Goal: Task Accomplishment & Management: Complete application form

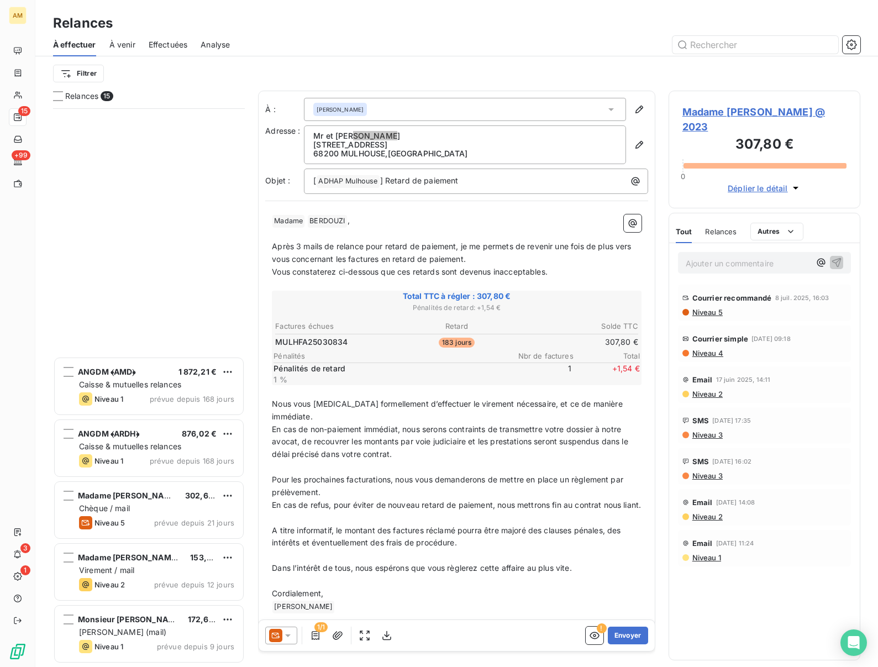
scroll to position [559, 192]
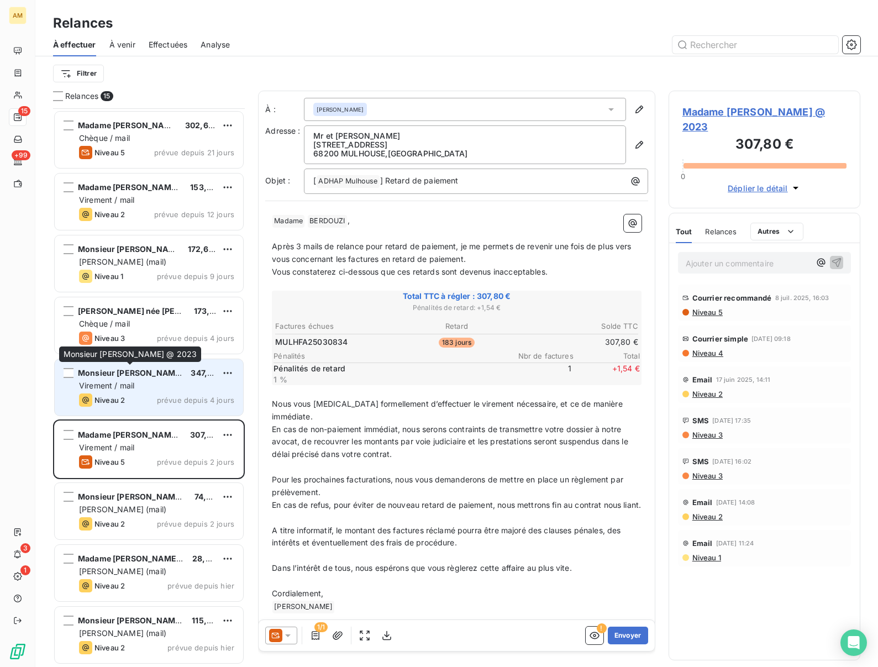
click at [143, 374] on span "Monsieur [PERSON_NAME] @ 2023" at bounding box center [146, 372] width 137 height 9
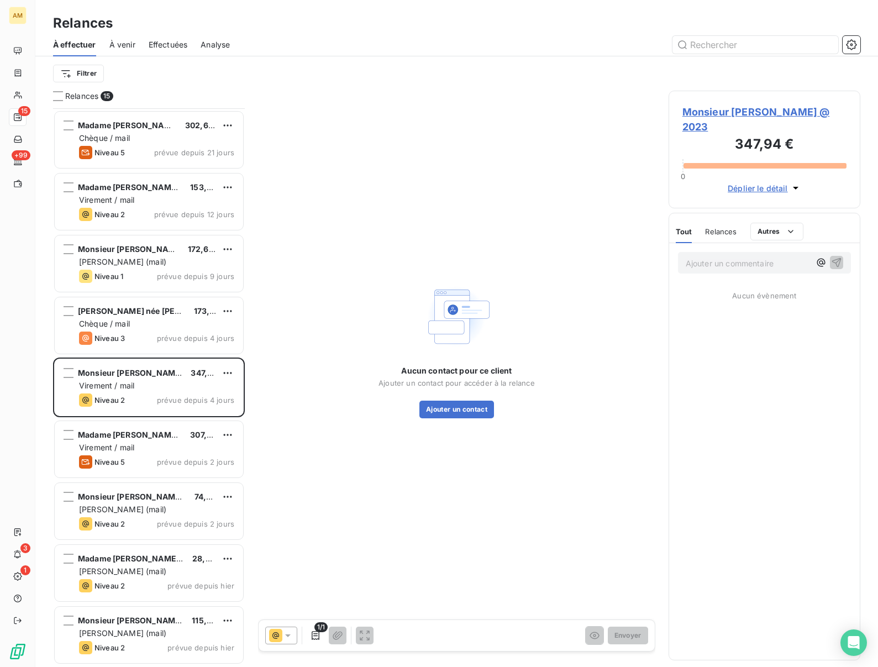
click at [268, 388] on div "Aucun contact pour ce client Ajouter un contact pour accéder à la relance Ajout…" at bounding box center [456, 350] width 397 height 518
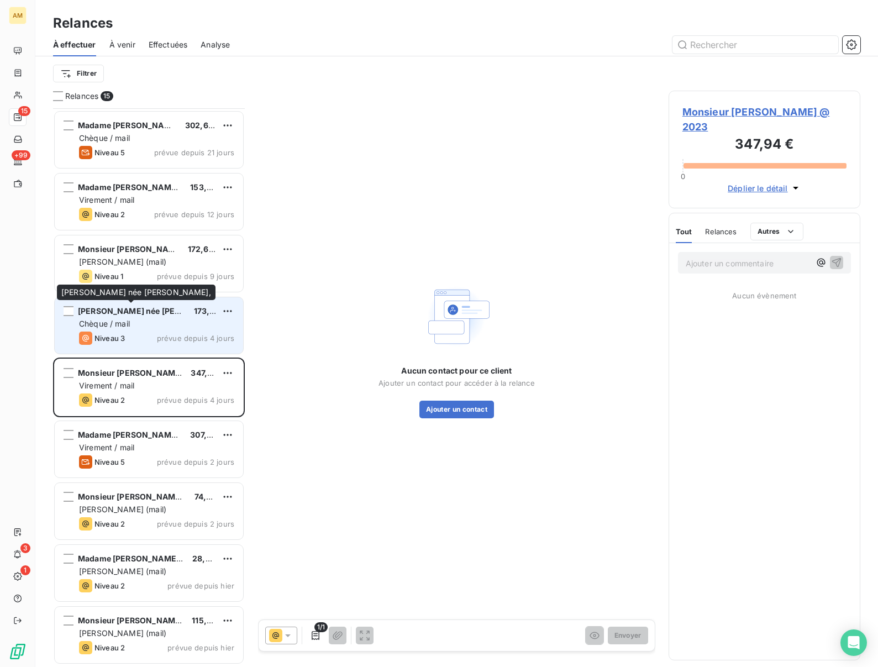
click at [141, 307] on span "[PERSON_NAME] née [PERSON_NAME]," at bounding box center [154, 310] width 153 height 9
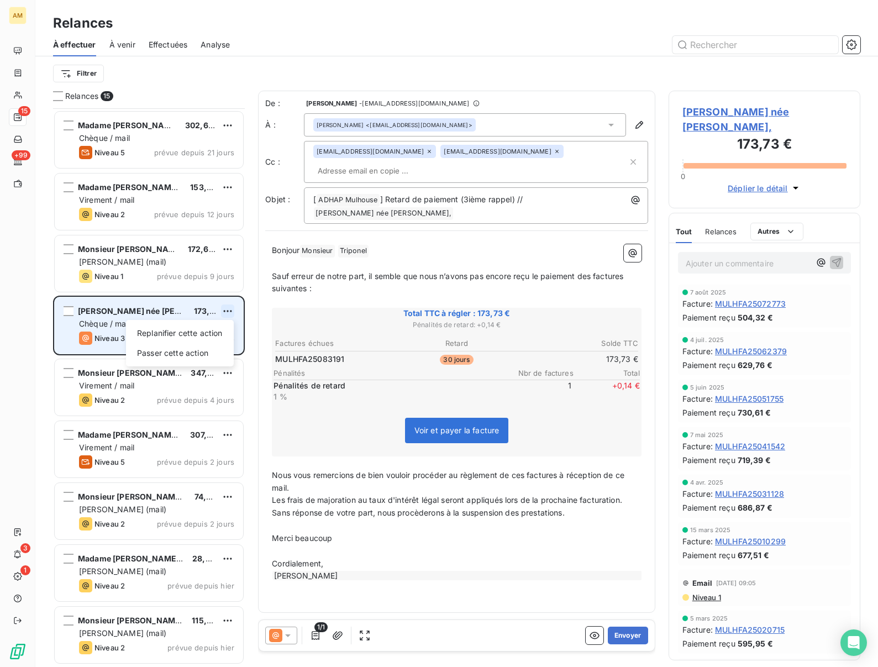
click at [226, 306] on html "AM 15 +99 3 1 Relances À effectuer À venir Effectuées Analyse Filtrer Relances …" at bounding box center [439, 333] width 878 height 667
click at [172, 332] on div "Replanifier cette action" at bounding box center [179, 333] width 99 height 18
select select "9"
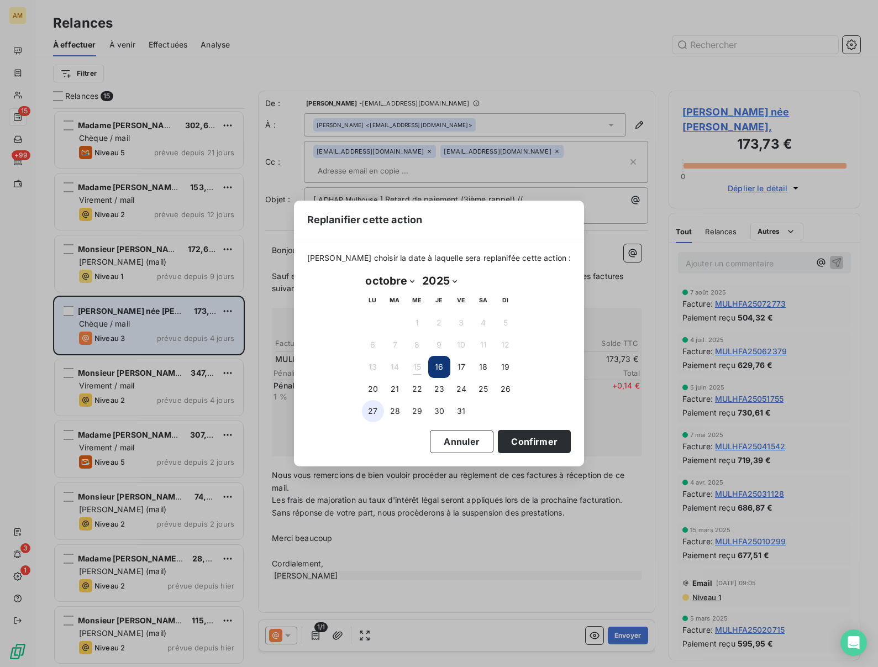
click at [373, 411] on button "27" at bounding box center [373, 411] width 22 height 22
click at [517, 438] on button "Confirmer" at bounding box center [534, 441] width 73 height 23
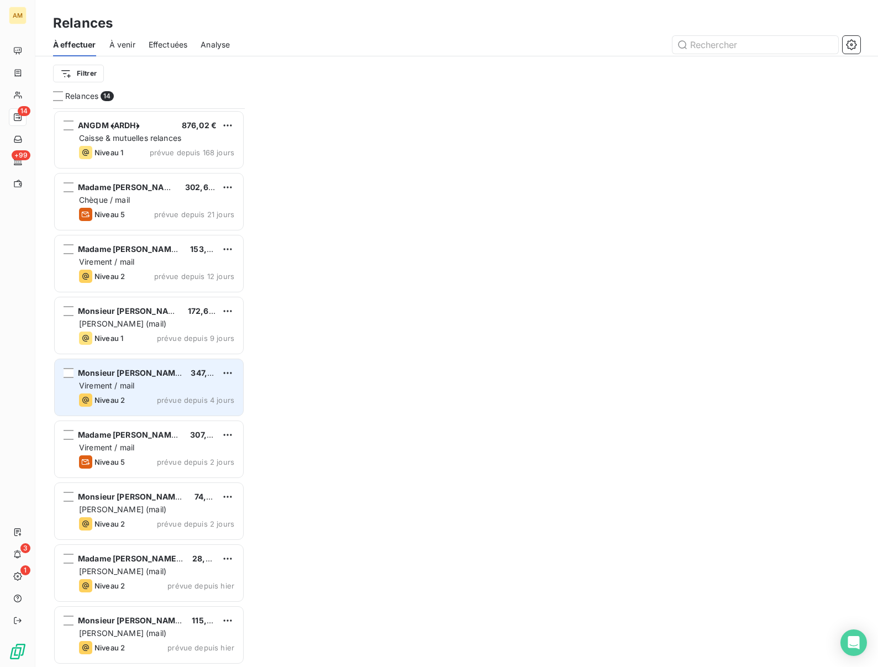
scroll to position [308, 0]
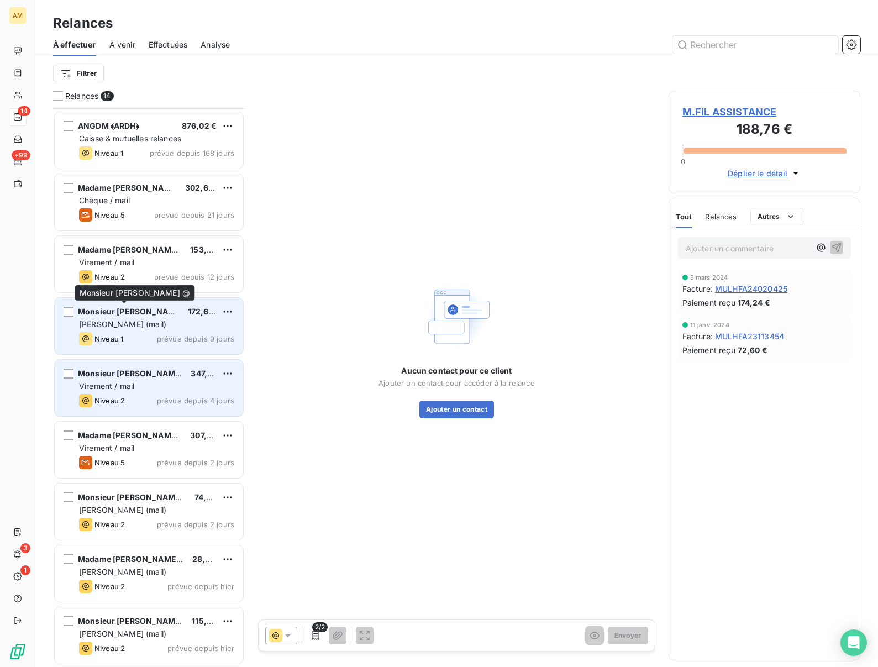
click at [119, 315] on span "Monsieur [PERSON_NAME] @" at bounding box center [135, 311] width 115 height 9
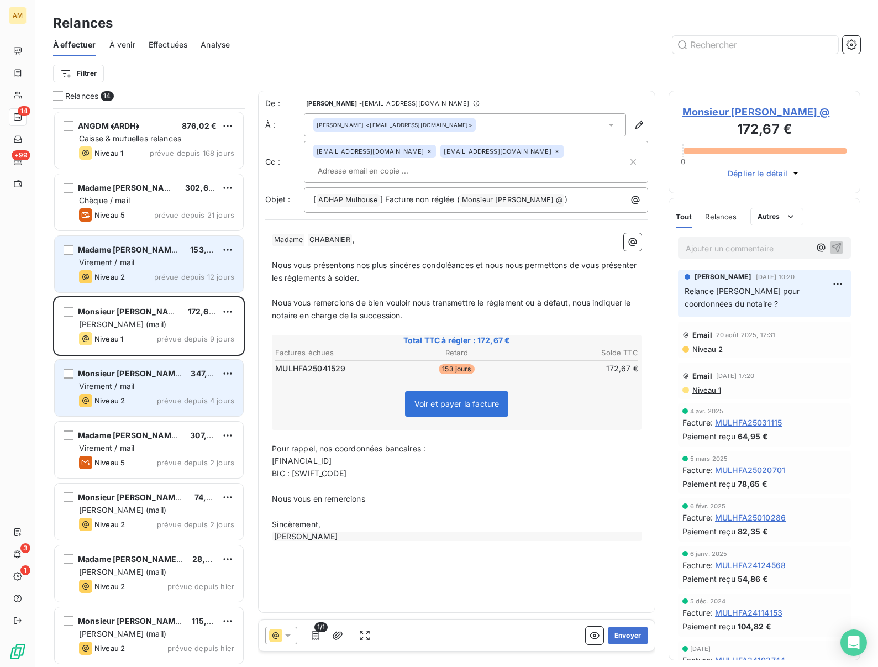
click at [138, 255] on div "Madame [PERSON_NAME] @ 2023 153,30 € Virement / mail Niveau 2 prévue depuis 12 …" at bounding box center [149, 264] width 188 height 56
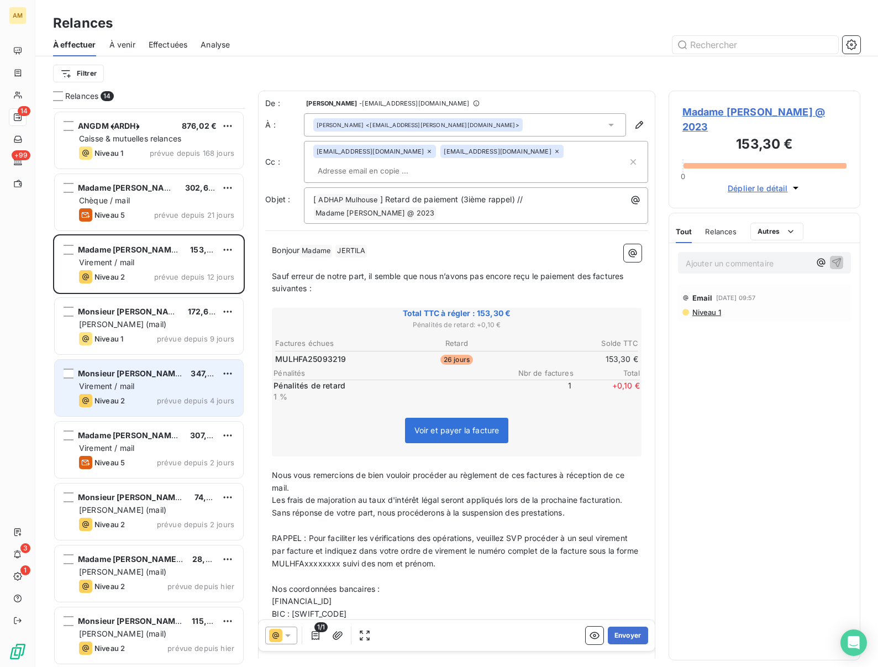
click at [339, 484] on p "Nous vous remercions de bien vouloir procéder au règlement de ces factures à ré…" at bounding box center [457, 481] width 370 height 25
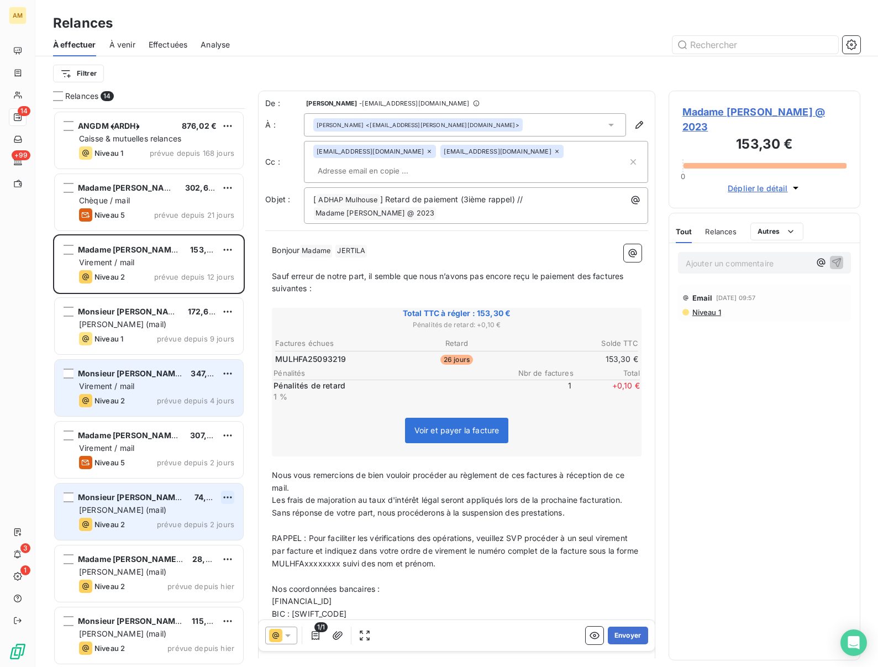
drag, startPoint x: 574, startPoint y: 513, endPoint x: 224, endPoint y: 502, distance: 349.5
click at [224, 502] on div "Relances 14 M.FIL ASSISTANCE 188,76 € Caisse & mutuelles relances Niveau 1 prév…" at bounding box center [456, 379] width 843 height 576
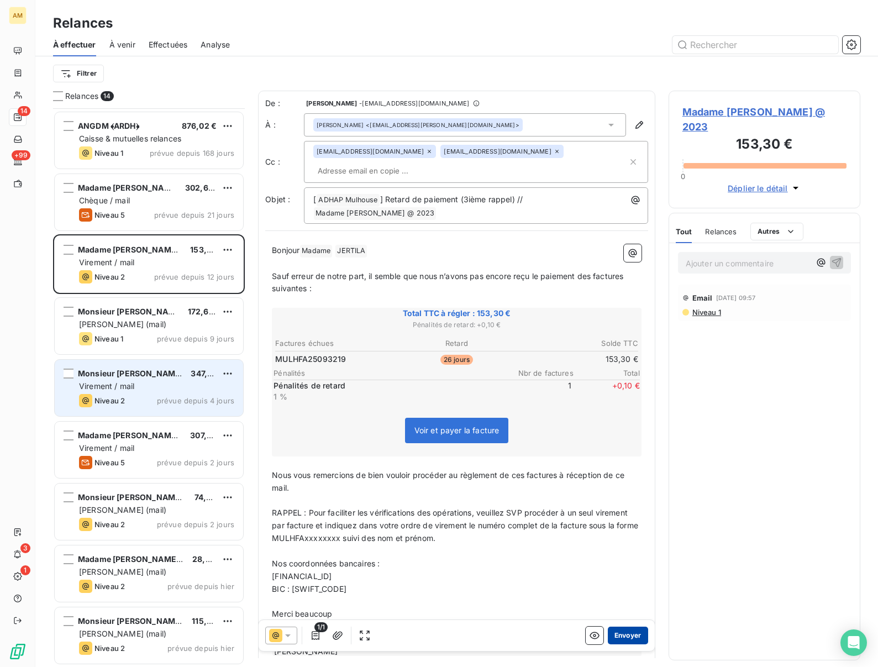
click at [628, 633] on button "Envoyer" at bounding box center [628, 636] width 40 height 18
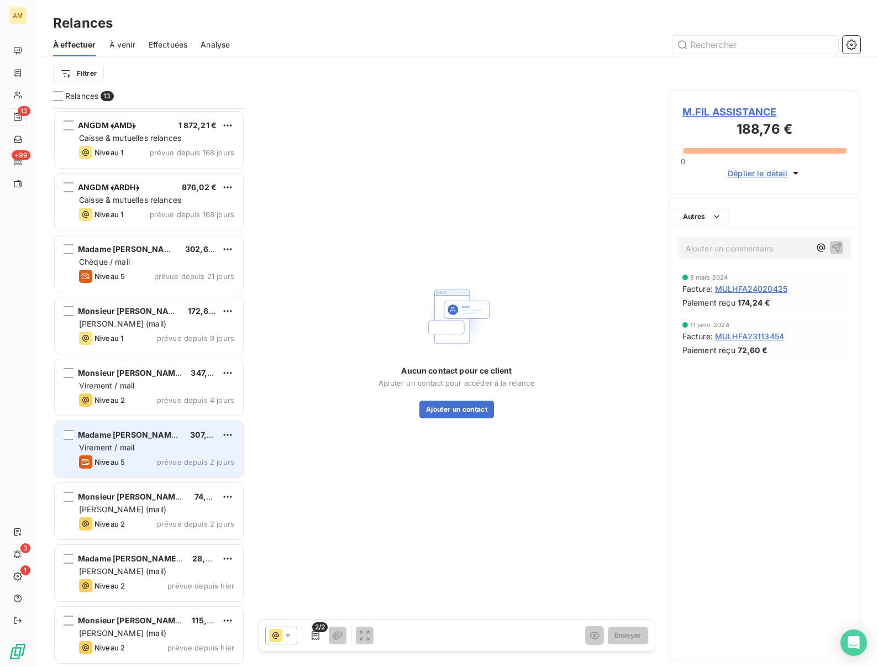
scroll to position [246, 0]
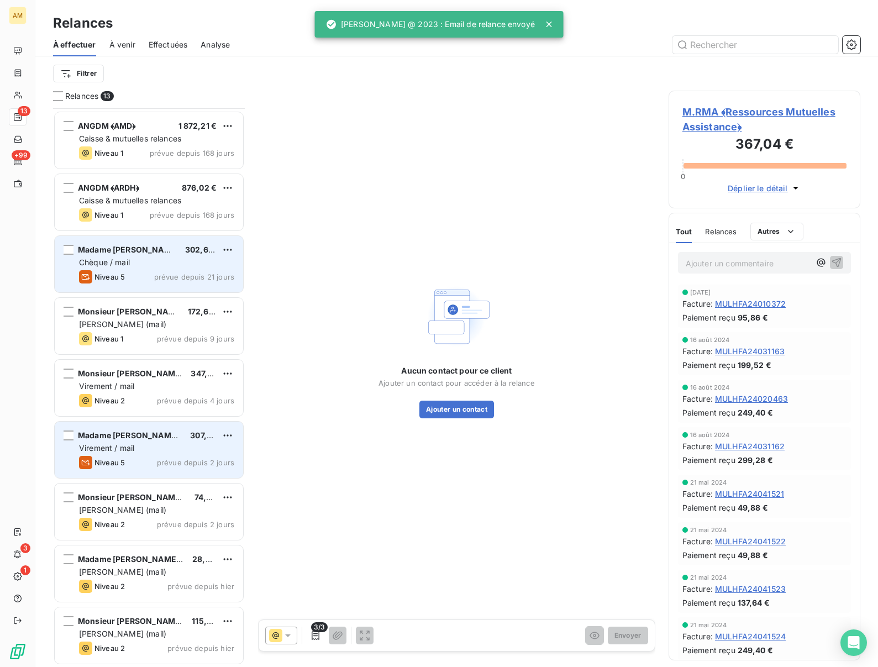
click at [120, 264] on span "Chèque / mail" at bounding box center [104, 262] width 51 height 9
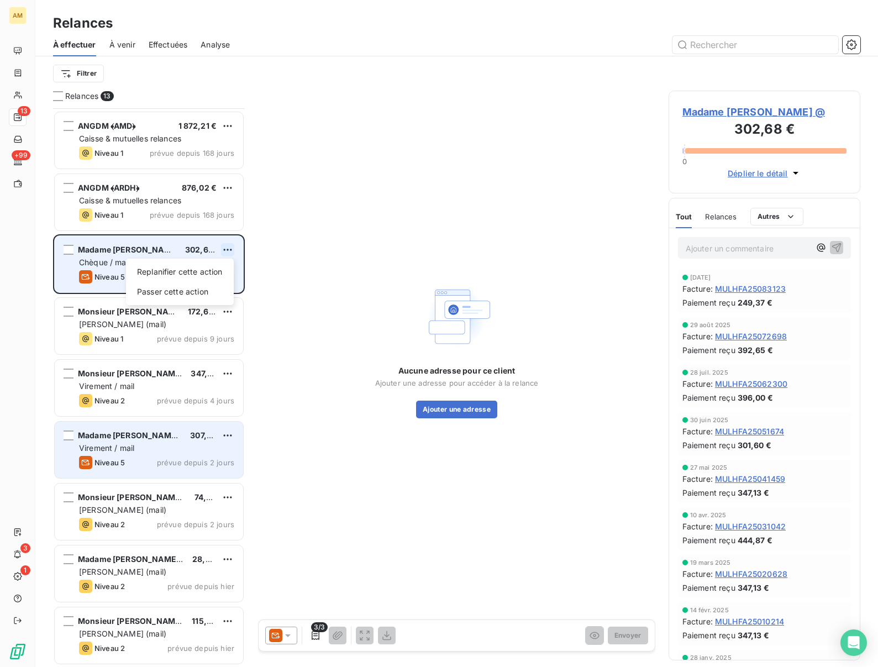
click at [230, 251] on html "AM 13 +99 3 1 Relances À effectuer À venir Effectuées Analyse Filtrer Relances …" at bounding box center [439, 333] width 878 height 667
click at [174, 268] on div "Replanifier cette action" at bounding box center [179, 272] width 99 height 18
select select "9"
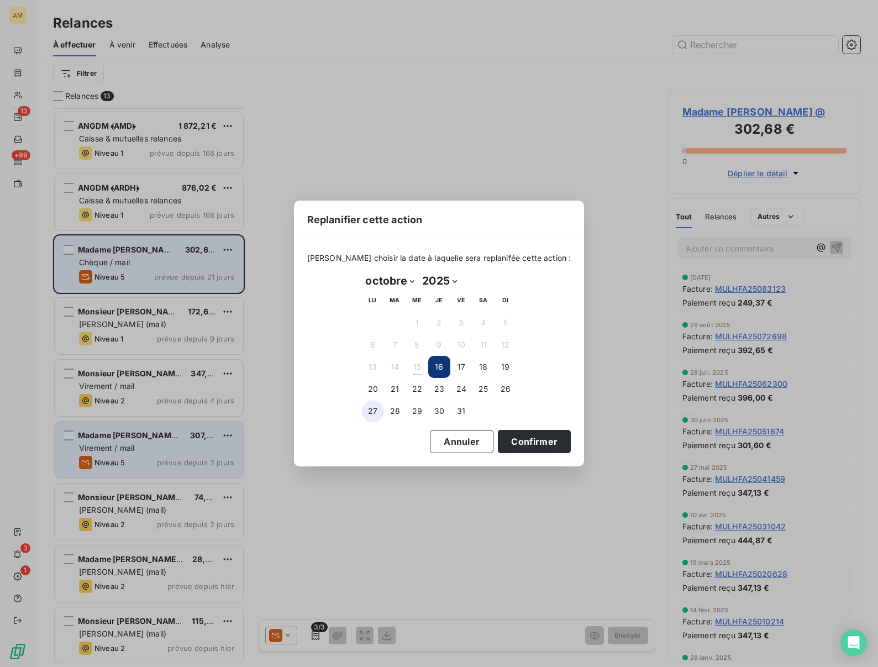
click at [371, 410] on button "27" at bounding box center [373, 411] width 22 height 22
click at [529, 439] on button "Confirmer" at bounding box center [534, 441] width 73 height 23
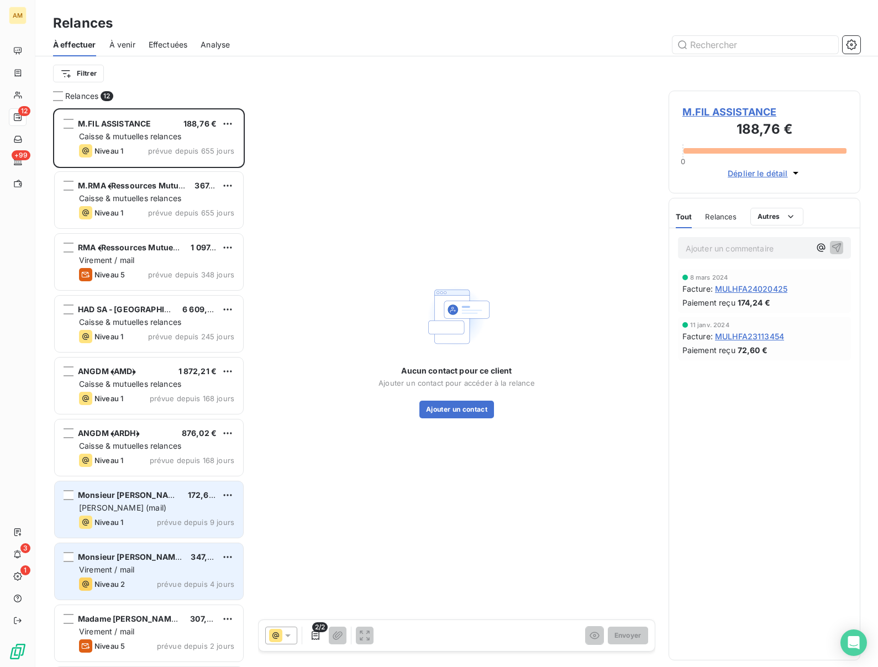
click at [130, 557] on span "Monsieur [PERSON_NAME] @ 2023" at bounding box center [146, 556] width 137 height 9
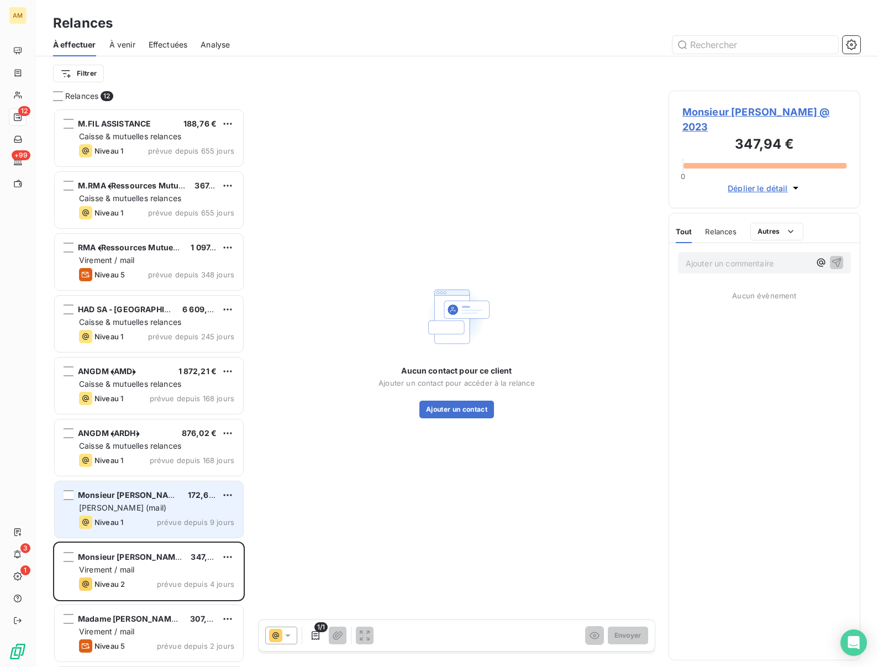
click at [698, 119] on span "Monsieur [PERSON_NAME] @ 2023" at bounding box center [765, 119] width 164 height 30
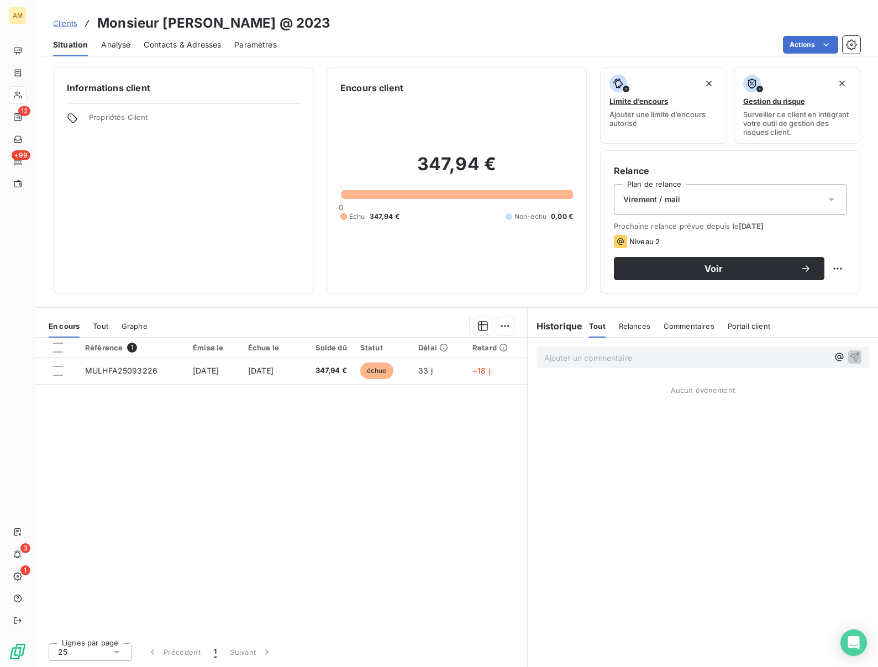
click at [164, 45] on span "Contacts & Adresses" at bounding box center [182, 44] width 77 height 11
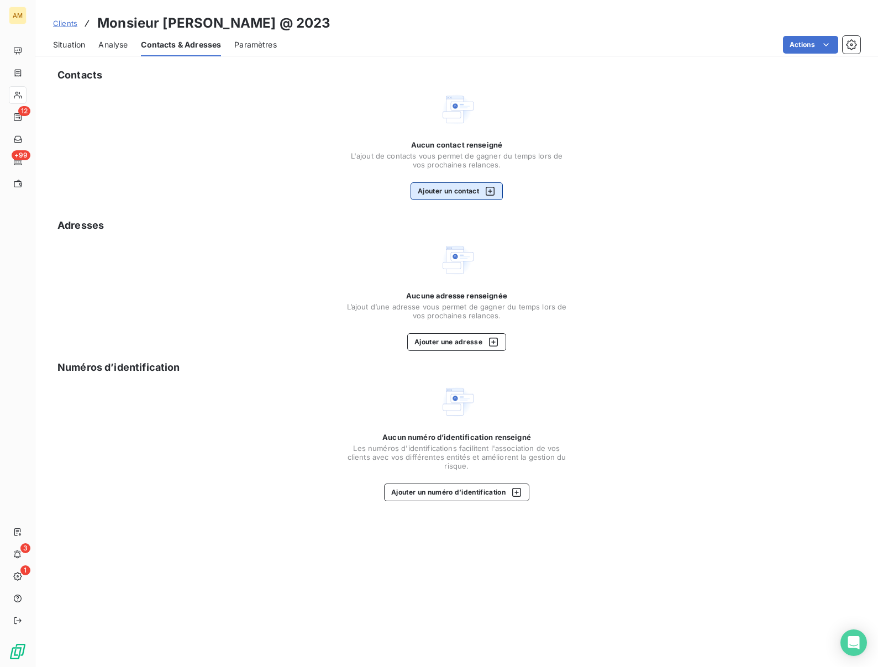
click at [445, 196] on button "Ajouter un contact" at bounding box center [457, 191] width 92 height 18
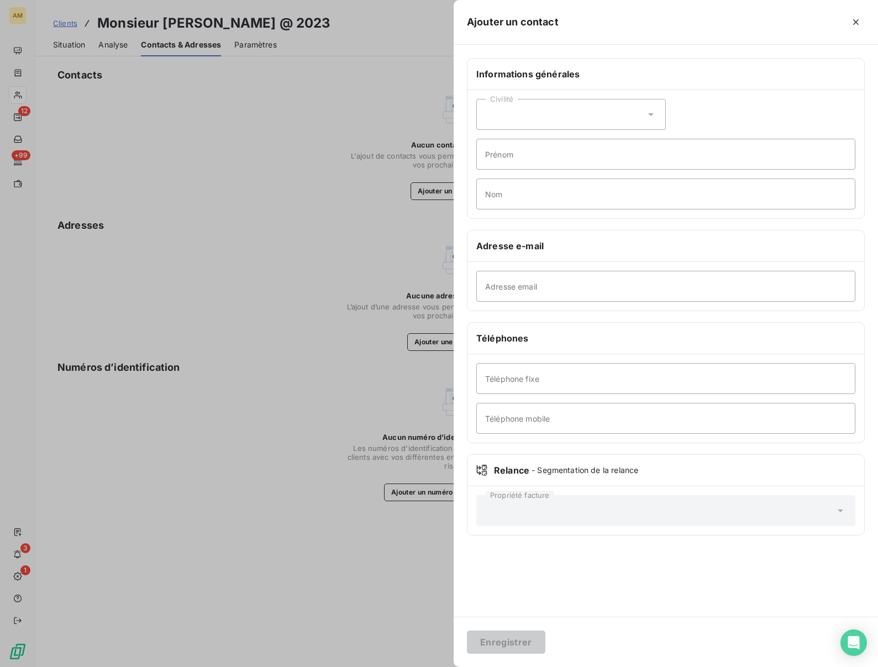
click at [506, 117] on div "Civilité" at bounding box center [571, 114] width 190 height 31
click at [499, 166] on span "Monsieur" at bounding box center [515, 162] width 33 height 11
click at [498, 160] on input "Prénom" at bounding box center [665, 154] width 379 height 31
type input "Stephane"
type input "FUCHS"
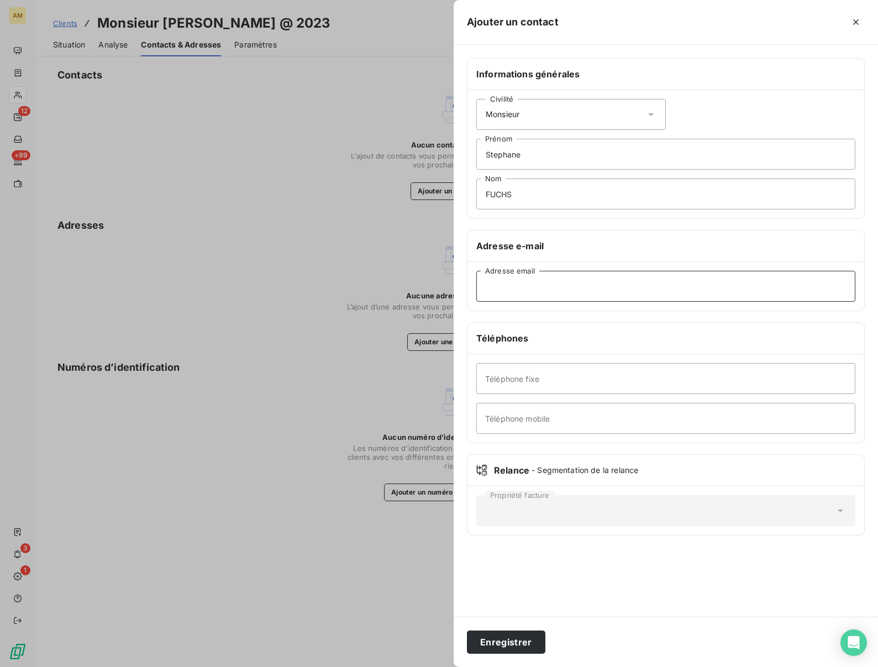
paste input "[PERSON_NAME][EMAIL_ADDRESS][DOMAIN_NAME]"
type input "[PERSON_NAME][EMAIL_ADDRESS][DOMAIN_NAME]"
click at [492, 636] on button "Enregistrer" at bounding box center [506, 642] width 78 height 23
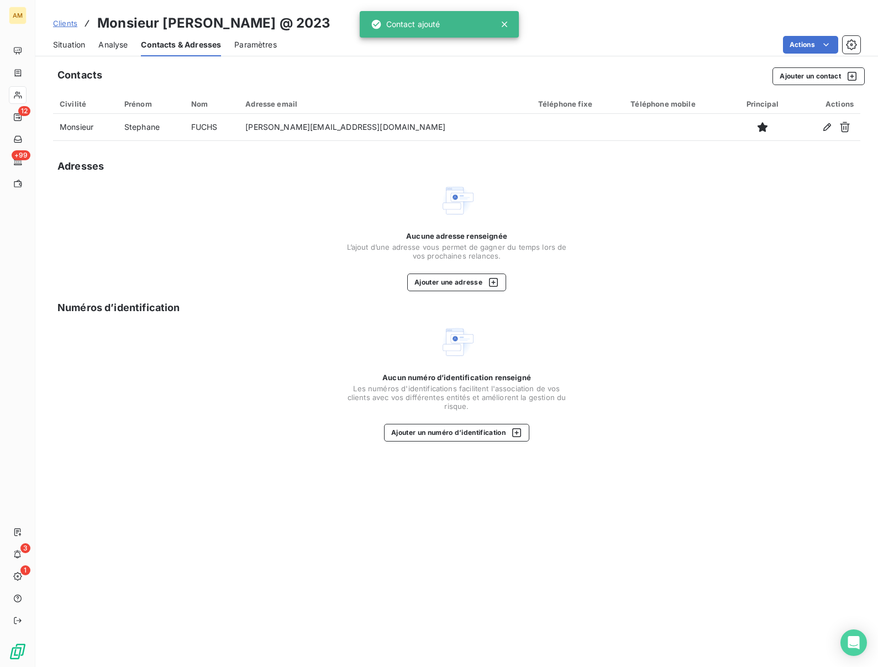
click at [76, 48] on span "Situation" at bounding box center [69, 44] width 32 height 11
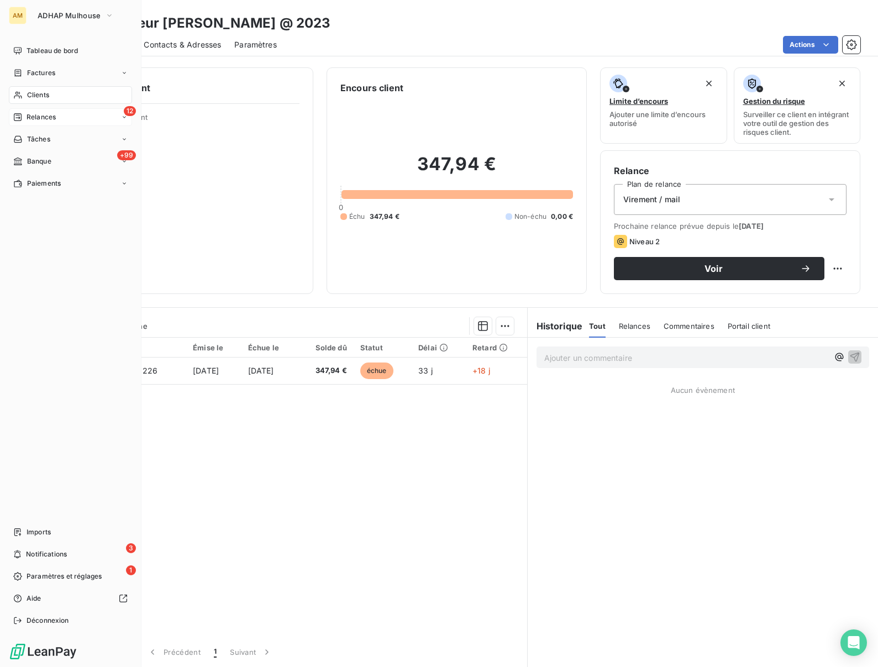
click at [32, 117] on span "Relances" at bounding box center [41, 117] width 29 height 10
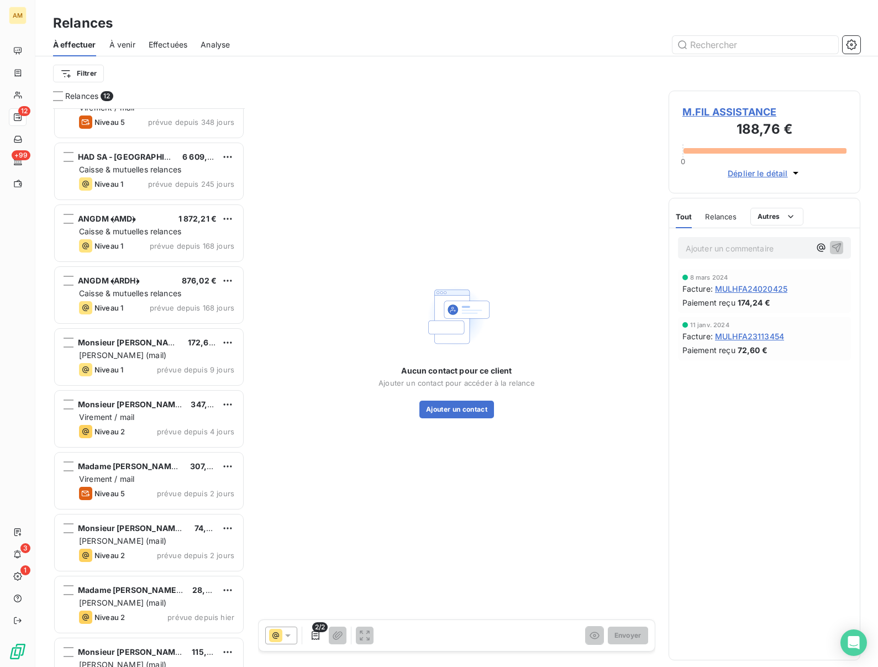
scroll to position [185, 0]
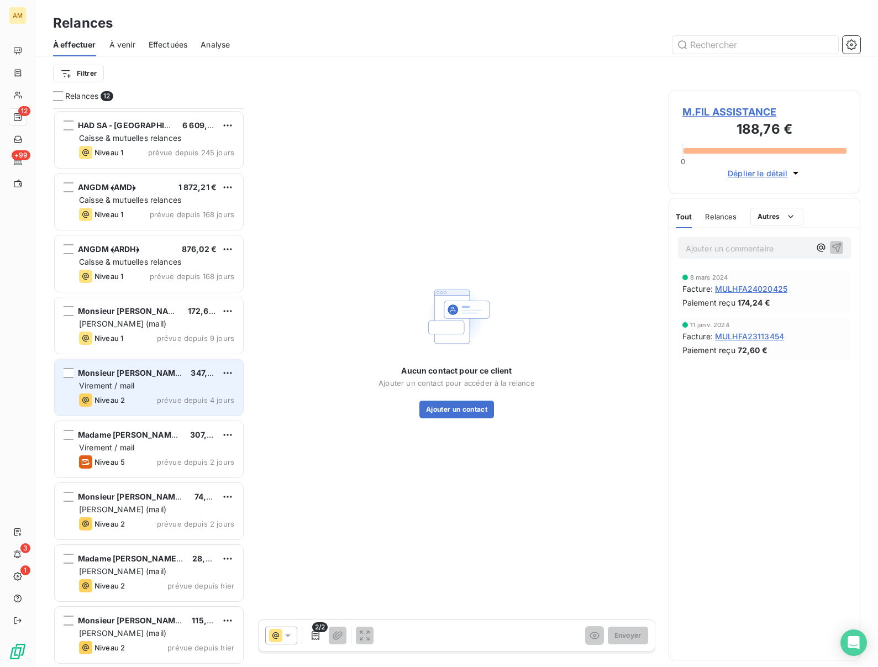
click at [133, 376] on span "Monsieur [PERSON_NAME] @ 2023" at bounding box center [146, 372] width 137 height 9
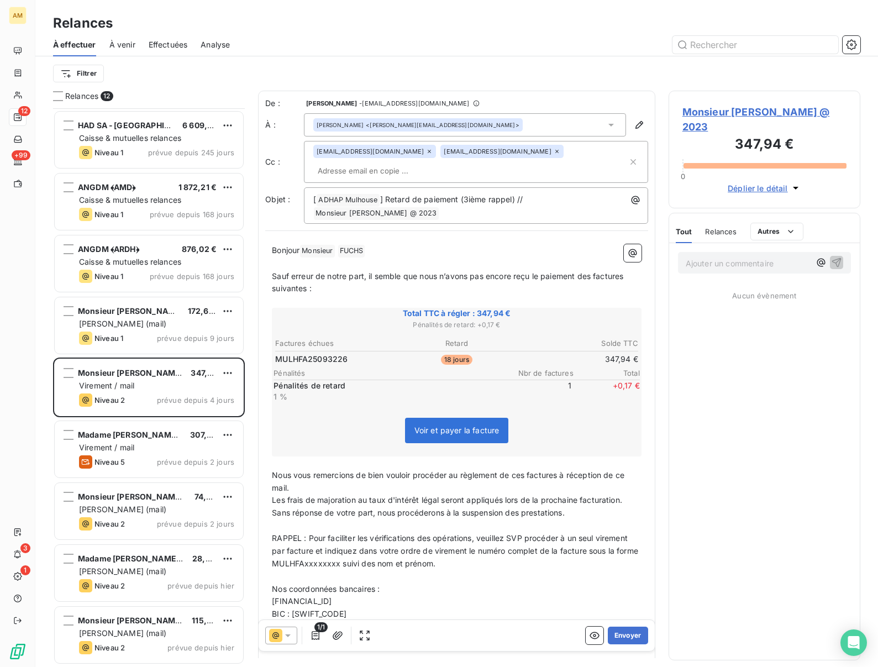
click at [350, 478] on span "Nous vous remercions de bien vouloir procéder au règlement de ces factures à ré…" at bounding box center [449, 481] width 355 height 22
click at [427, 563] on span "RAPPEL : Pour faciliter les vérifications des opérations, veuillez SVP procéder…" at bounding box center [456, 550] width 369 height 35
click at [411, 526] on p "﻿" at bounding box center [457, 526] width 370 height 13
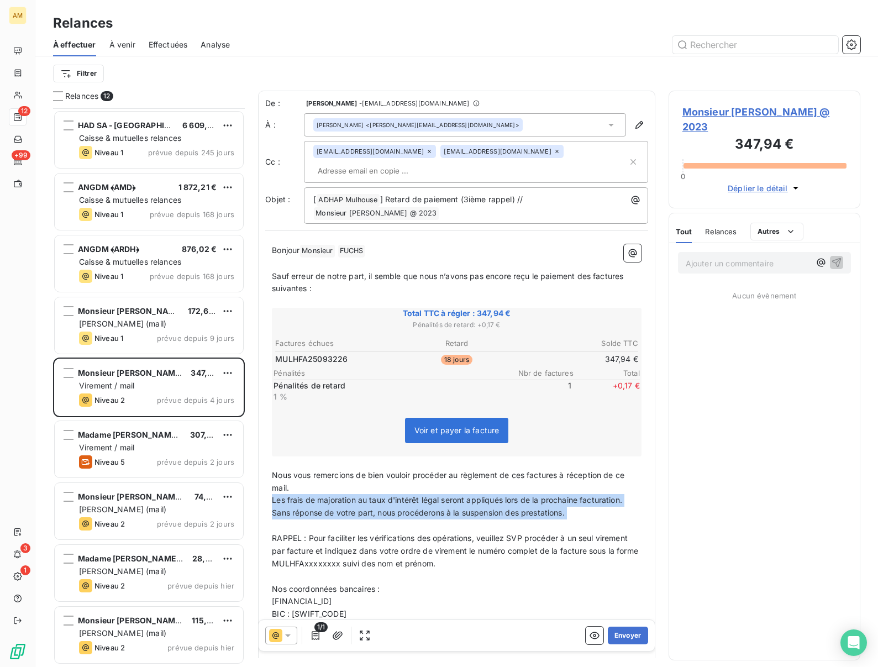
drag, startPoint x: 593, startPoint y: 521, endPoint x: 259, endPoint y: 501, distance: 334.4
click at [259, 501] on div "De : [PERSON_NAME] - [PERSON_NAME][EMAIL_ADDRESS][DOMAIN_NAME] À : [PERSON_NAME…" at bounding box center [456, 394] width 397 height 606
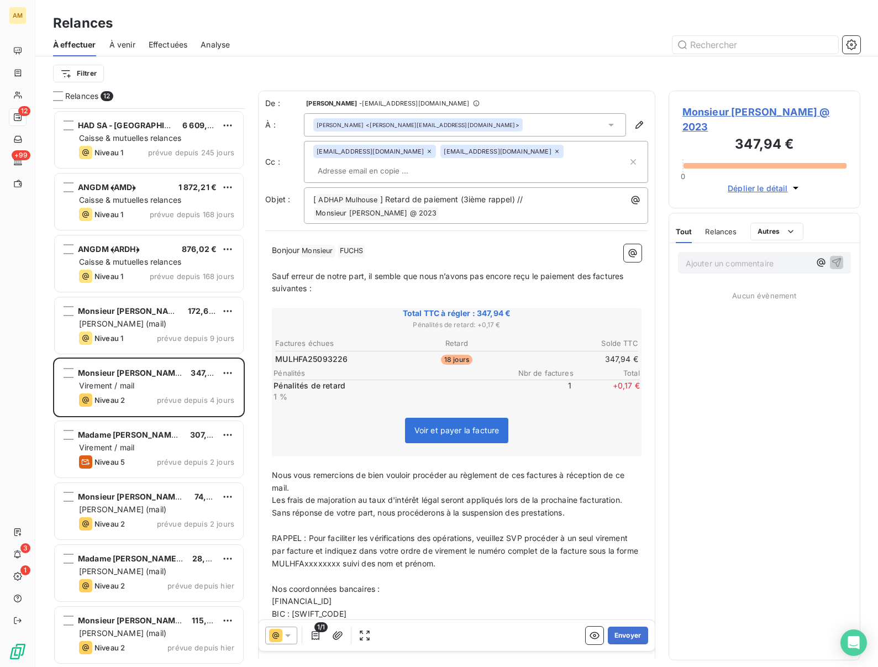
click at [534, 542] on p "RAPPEL : Pour faciliter les vérifications des opérations, veuillez SVP procéder…" at bounding box center [457, 551] width 370 height 38
drag, startPoint x: 582, startPoint y: 516, endPoint x: 272, endPoint y: 501, distance: 309.9
click at [272, 501] on div "Bonjour Monsieur ﻿ [PERSON_NAME] ﻿ ﻿ ﻿ Sauf erreur de notre part, il semble que…" at bounding box center [457, 463] width 370 height 438
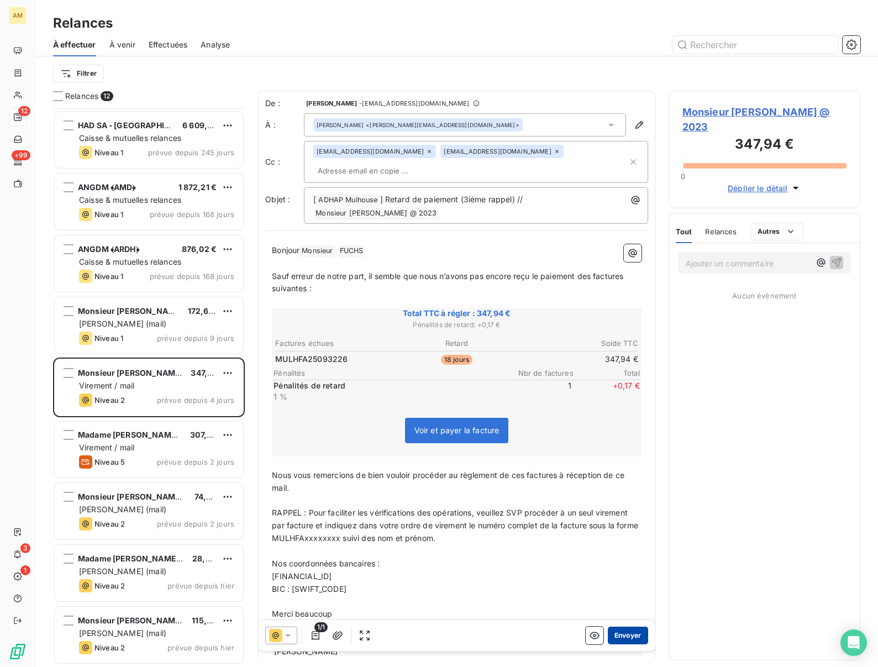
click at [622, 634] on button "Envoyer" at bounding box center [628, 636] width 40 height 18
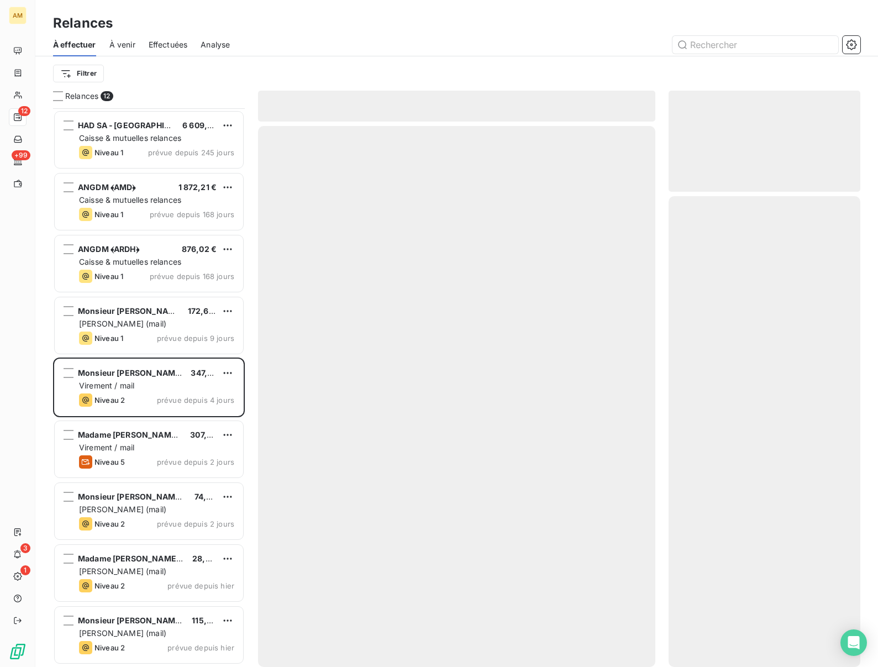
scroll to position [122, 0]
